Goal: Navigation & Orientation: Find specific page/section

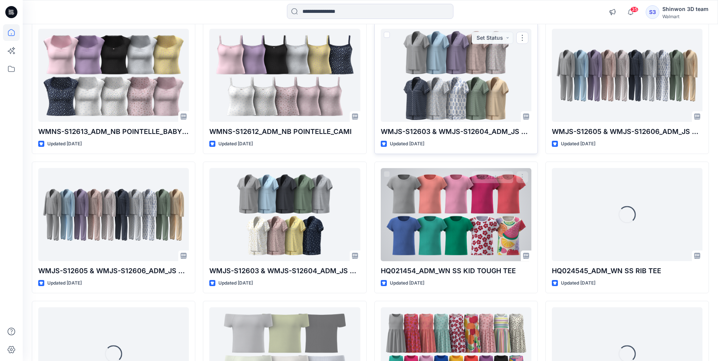
scroll to position [1786, 0]
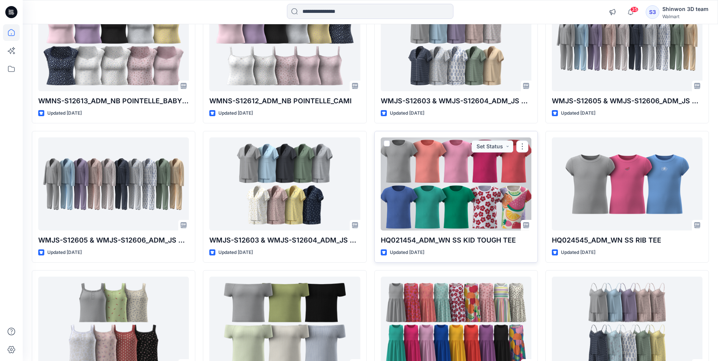
click at [426, 196] on div at bounding box center [456, 183] width 151 height 93
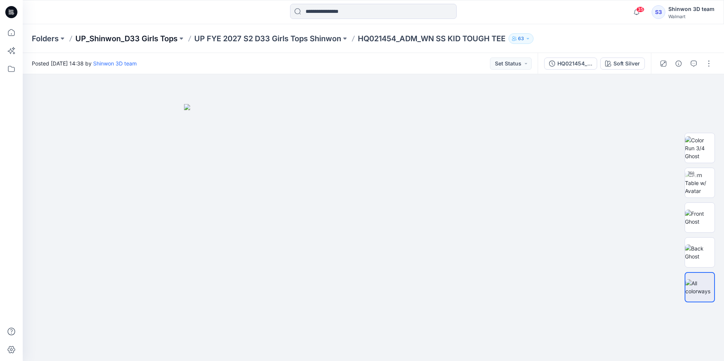
click at [88, 37] on p "UP_Shinwon_D33 Girls Tops" at bounding box center [126, 38] width 102 height 11
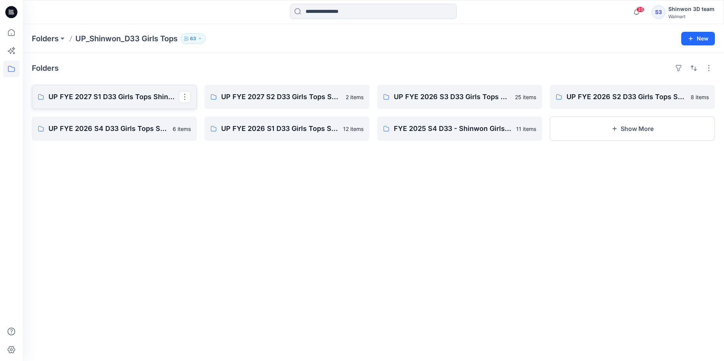
click at [100, 98] on p "UP FYE 2027 S1 D33 Girls Tops Shinwon" at bounding box center [113, 97] width 130 height 11
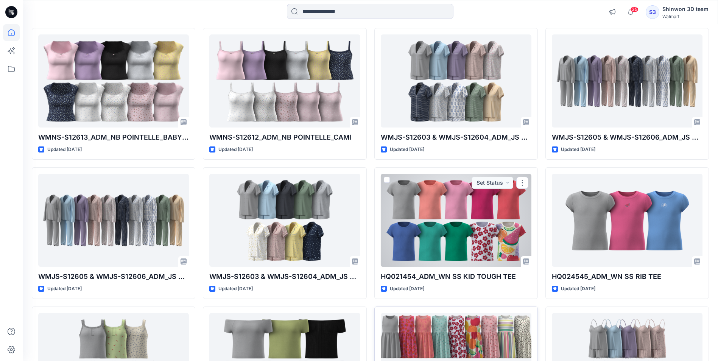
scroll to position [1864, 0]
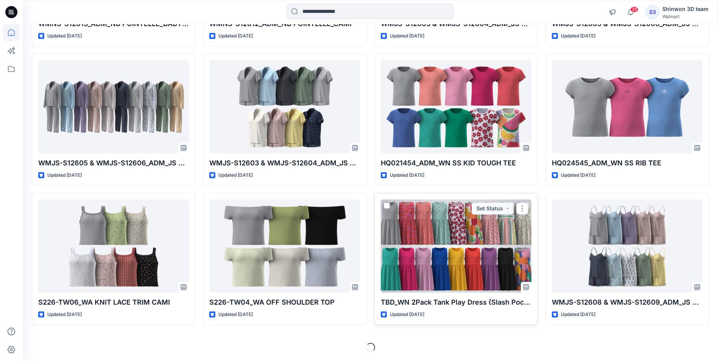
click at [470, 240] on div at bounding box center [456, 246] width 151 height 93
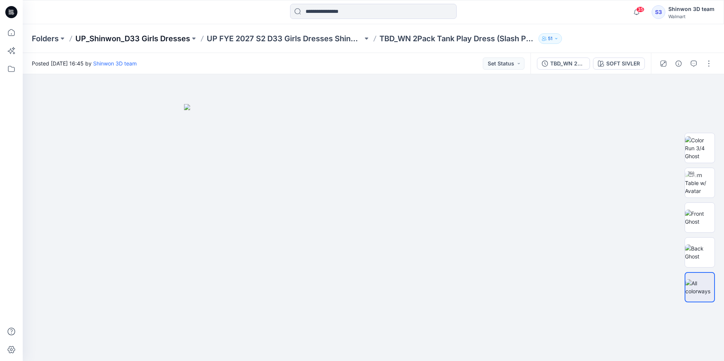
click at [86, 37] on p "UP_Shinwon_D33 Girls Dresses" at bounding box center [132, 38] width 115 height 11
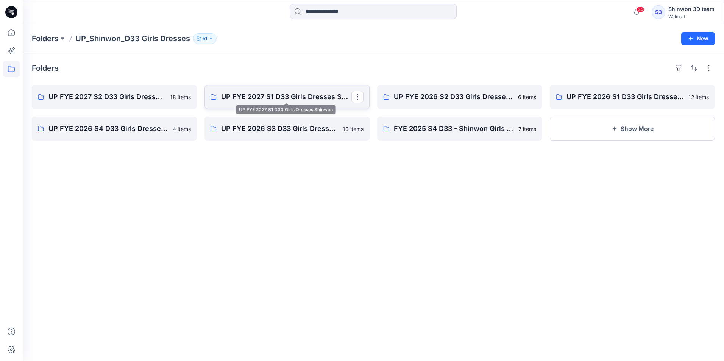
click at [264, 99] on p "UP FYE 2027 S1 D33 Girls Dresses Shinwon" at bounding box center [286, 97] width 130 height 11
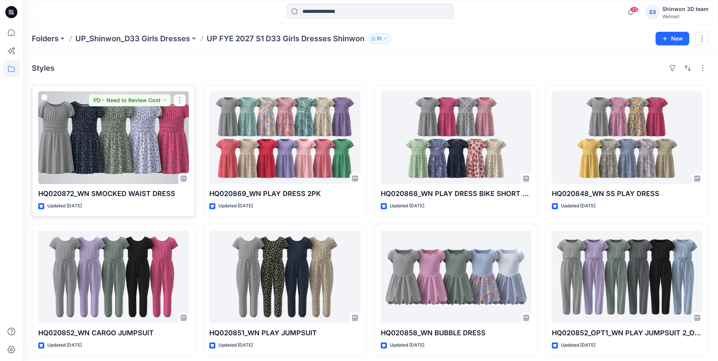
click at [87, 150] on div at bounding box center [113, 137] width 151 height 93
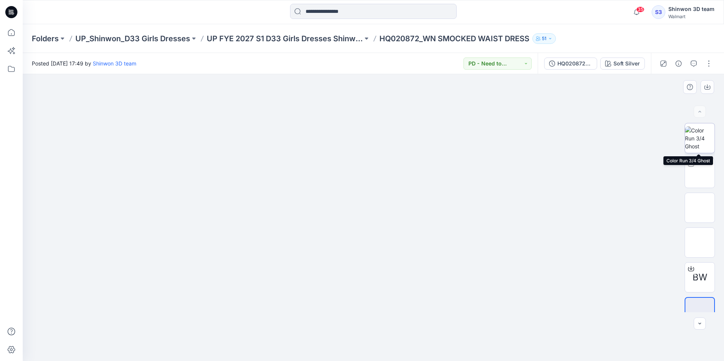
click at [707, 135] on img at bounding box center [700, 138] width 30 height 24
